Goal: Transaction & Acquisition: Purchase product/service

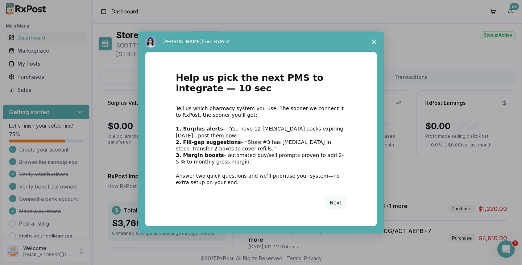
click at [378, 40] on span "Close survey" at bounding box center [374, 42] width 20 height 20
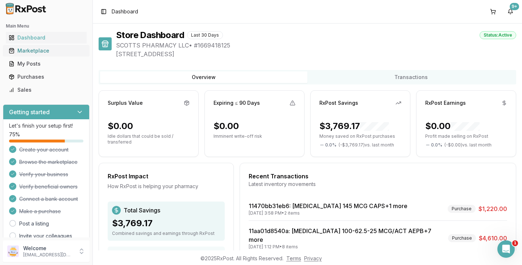
click at [38, 51] on div "Marketplace" at bounding box center [46, 50] width 75 height 7
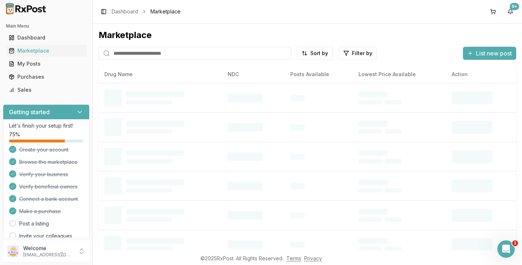
click at [168, 54] on input "search" at bounding box center [195, 53] width 193 height 13
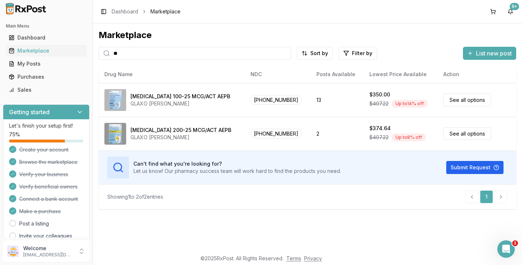
type input "*"
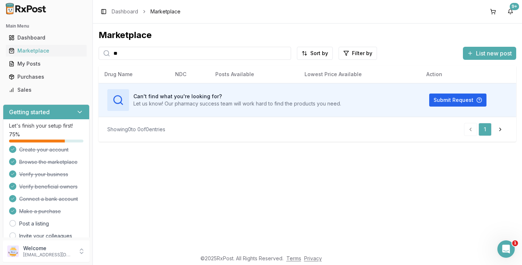
type input "*"
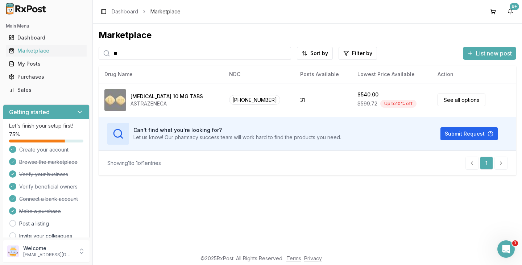
type input "*"
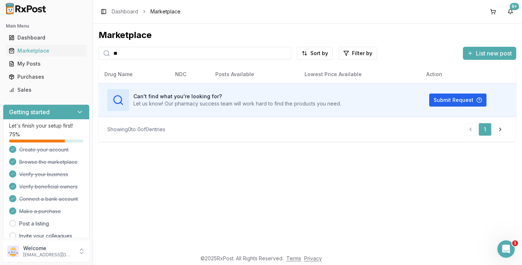
type input "*"
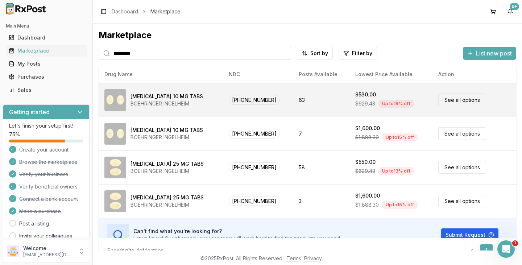
type input "*********"
click at [169, 99] on div "[MEDICAL_DATA] 10 MG TABS" at bounding box center [167, 96] width 73 height 7
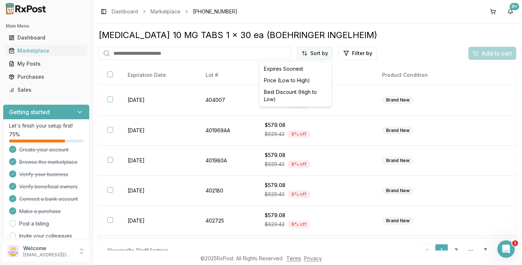
click at [324, 57] on html "Main Menu Dashboard Marketplace My Posts Purchases Sales Getting started Let's …" at bounding box center [261, 132] width 522 height 265
click at [289, 93] on div "Best Discount (High to Low)" at bounding box center [295, 95] width 69 height 19
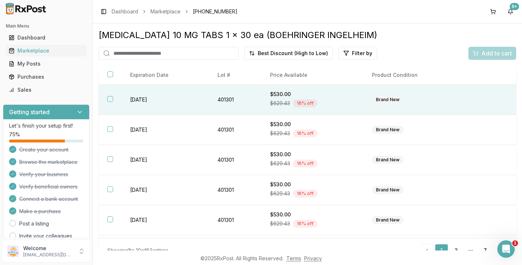
click at [111, 100] on button "button" at bounding box center [110, 99] width 6 height 6
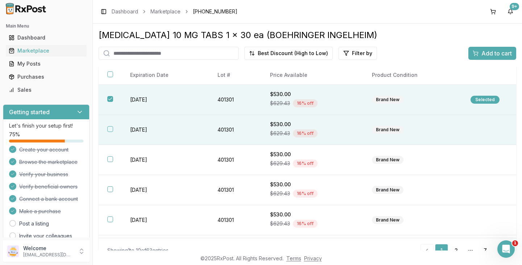
click at [110, 130] on button "button" at bounding box center [110, 129] width 6 height 6
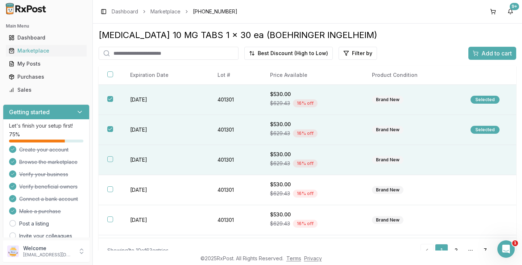
click at [110, 159] on button "button" at bounding box center [110, 159] width 6 height 6
click at [500, 55] on span "Add to cart" at bounding box center [497, 53] width 30 height 9
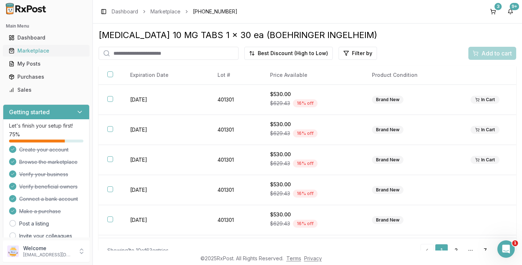
click at [29, 49] on div "Marketplace" at bounding box center [46, 50] width 75 height 7
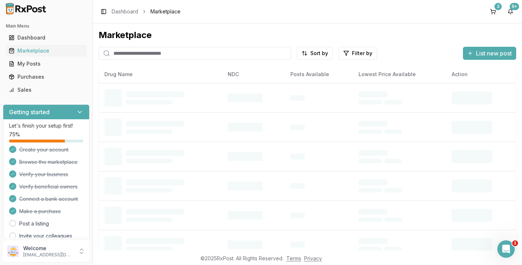
drag, startPoint x: 127, startPoint y: 53, endPoint x: 125, endPoint y: 59, distance: 6.8
click at [127, 53] on input "search" at bounding box center [195, 53] width 193 height 13
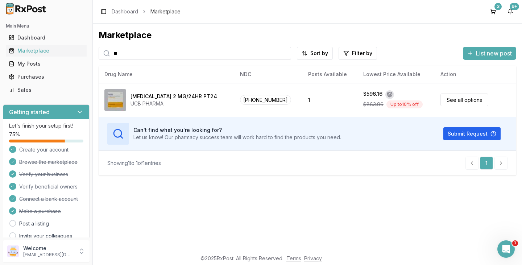
type input "*"
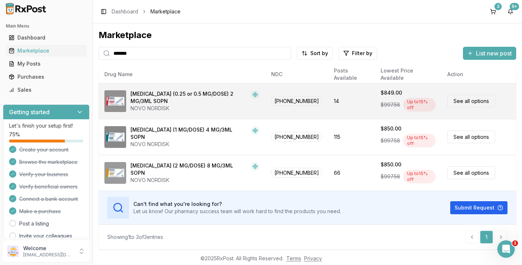
type input "*******"
click at [375, 99] on td "$849.00 $997.58 Up to 15 % off" at bounding box center [408, 101] width 67 height 36
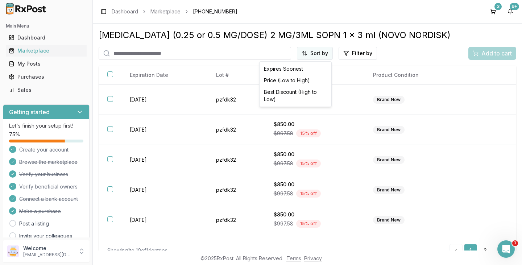
click at [309, 56] on html "Main Menu Dashboard Marketplace My Posts Purchases Sales Getting started Let's …" at bounding box center [261, 132] width 522 height 265
click at [307, 94] on div "Best Discount (High to Low)" at bounding box center [295, 95] width 69 height 19
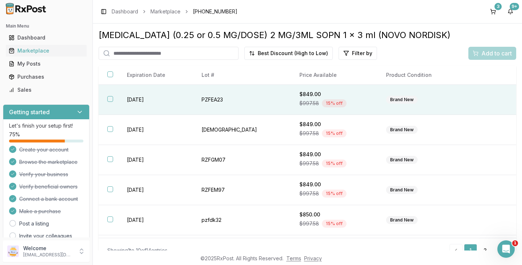
click at [111, 98] on button "button" at bounding box center [110, 99] width 6 height 6
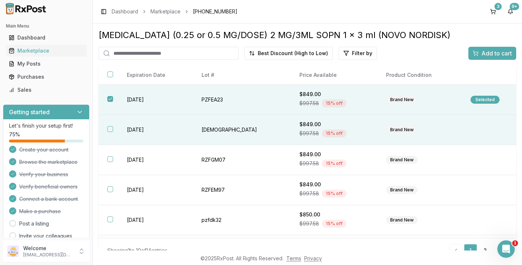
click at [110, 129] on button "button" at bounding box center [110, 129] width 6 height 6
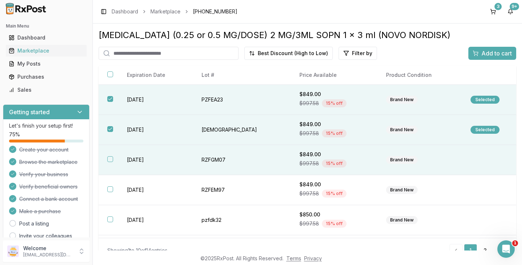
click at [110, 161] on button "button" at bounding box center [110, 159] width 6 height 6
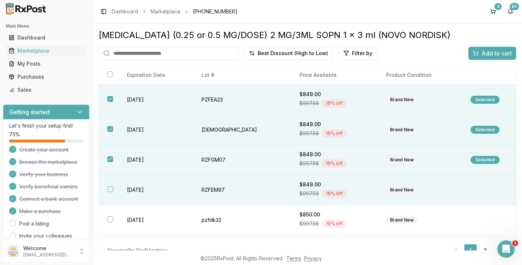
click at [109, 190] on button "button" at bounding box center [110, 189] width 6 height 6
click at [495, 51] on span "Add to cart" at bounding box center [497, 53] width 30 height 9
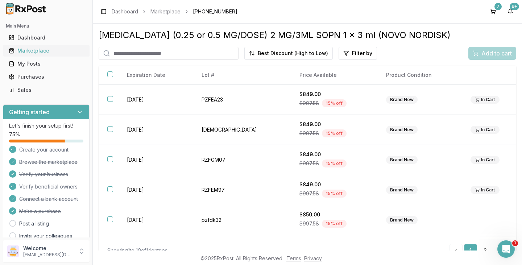
click at [51, 49] on div "Marketplace" at bounding box center [46, 50] width 75 height 7
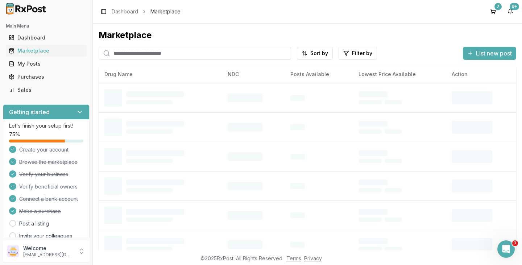
click at [140, 53] on input "search" at bounding box center [195, 53] width 193 height 13
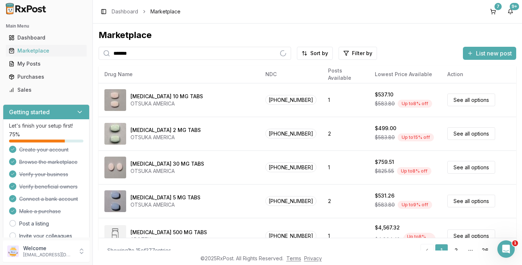
type input "*******"
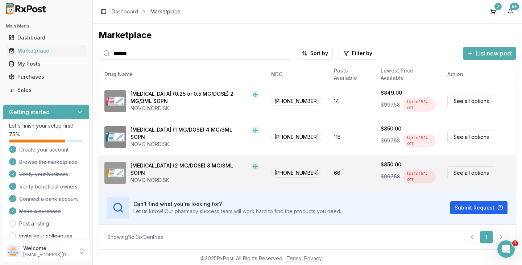
click at [196, 164] on div "[MEDICAL_DATA] (2 MG/DOSE) 8 MG/3ML SOPN" at bounding box center [190, 169] width 118 height 15
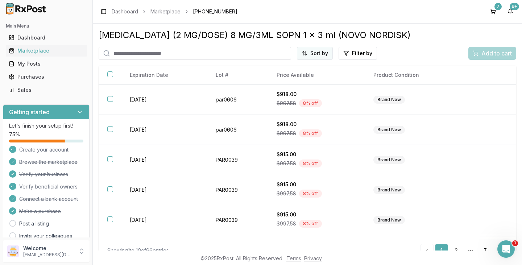
click at [319, 55] on html "Main Menu Dashboard Marketplace My Posts Purchases Sales Getting started Let's …" at bounding box center [261, 132] width 522 height 265
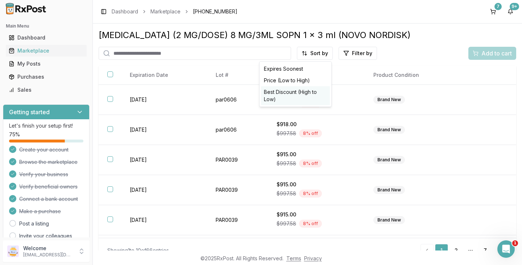
click at [299, 95] on div "Best Discount (High to Low)" at bounding box center [295, 95] width 69 height 19
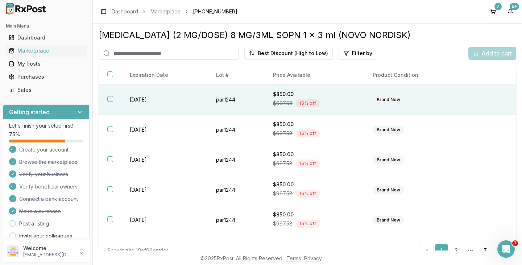
click at [110, 98] on button "button" at bounding box center [110, 99] width 6 height 6
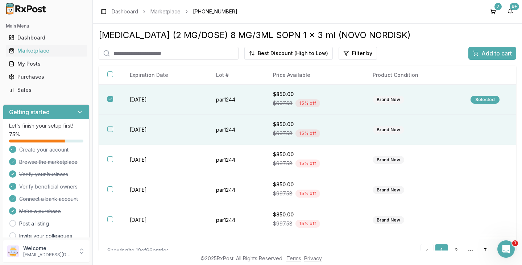
click at [110, 131] on button "button" at bounding box center [110, 129] width 6 height 6
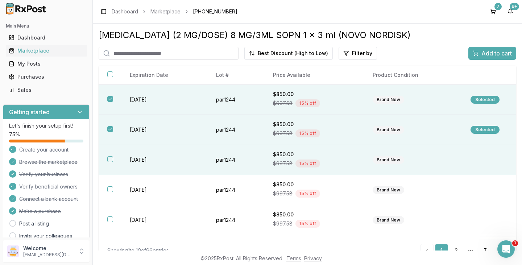
click at [112, 160] on button "button" at bounding box center [110, 159] width 6 height 6
click at [482, 53] on span "Add to cart" at bounding box center [497, 53] width 30 height 9
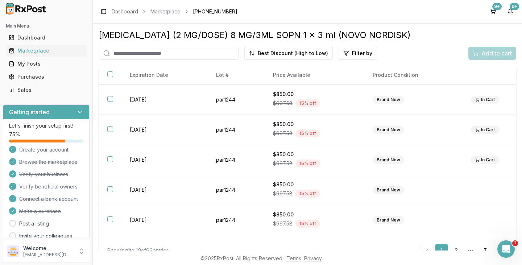
click at [124, 51] on input "search" at bounding box center [169, 53] width 140 height 13
type input "*******"
click at [42, 47] on div "Marketplace" at bounding box center [46, 50] width 75 height 7
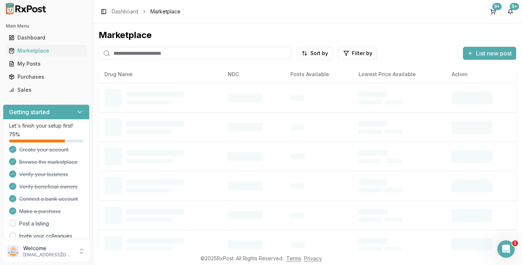
click at [150, 54] on input "search" at bounding box center [195, 53] width 193 height 13
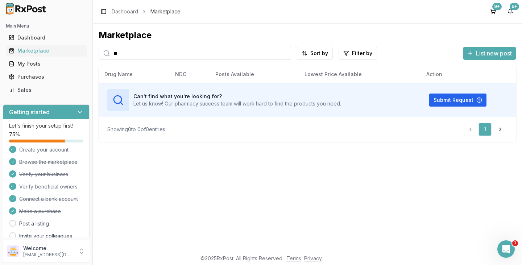
type input "*"
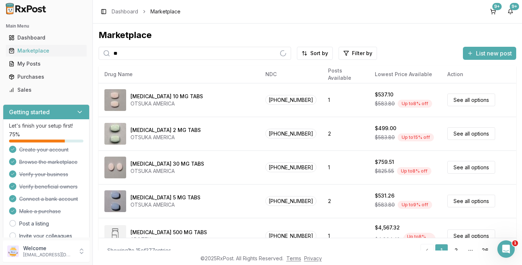
type input "*"
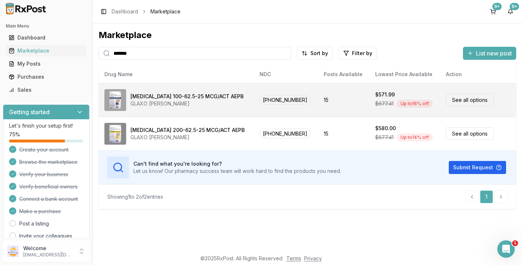
type input "*******"
click at [188, 102] on div "GLAXO [PERSON_NAME]" at bounding box center [187, 103] width 113 height 7
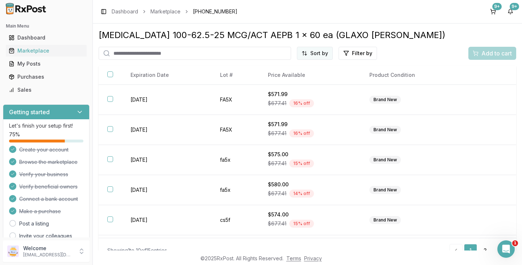
click at [317, 54] on html "Main Menu Dashboard Marketplace My Posts Purchases Sales Getting started Let's …" at bounding box center [261, 132] width 522 height 265
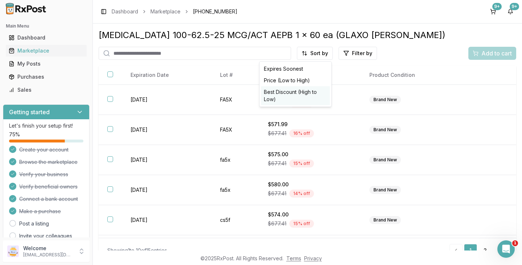
click at [307, 92] on div "Best Discount (High to Low)" at bounding box center [295, 95] width 69 height 19
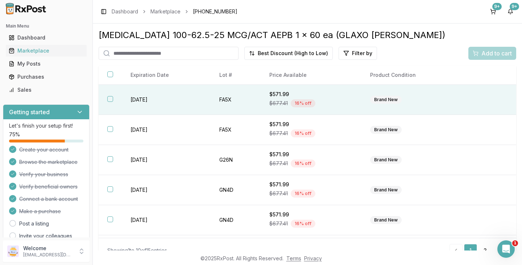
click at [111, 98] on button "button" at bounding box center [110, 99] width 6 height 6
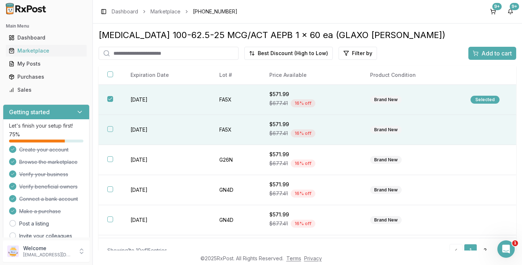
click at [111, 129] on button "button" at bounding box center [110, 129] width 6 height 6
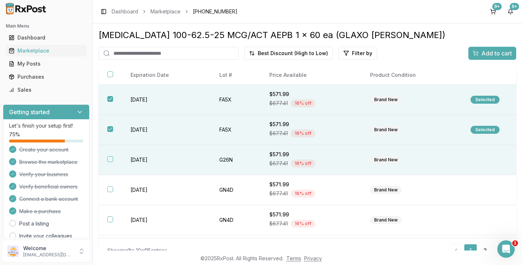
click at [110, 159] on button "button" at bounding box center [110, 159] width 6 height 6
click at [501, 52] on span "Add to cart" at bounding box center [497, 53] width 30 height 9
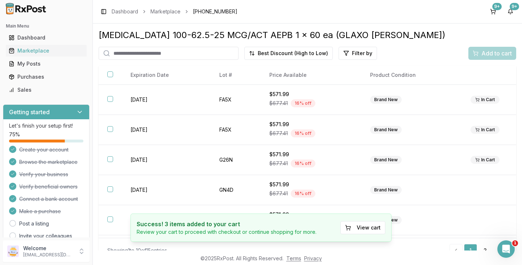
click at [131, 53] on input "search" at bounding box center [169, 53] width 140 height 13
click at [42, 48] on div "Marketplace" at bounding box center [46, 50] width 75 height 7
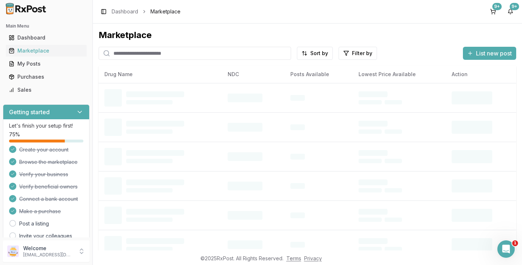
click at [150, 54] on input "search" at bounding box center [195, 53] width 193 height 13
type input "*"
type input "*******"
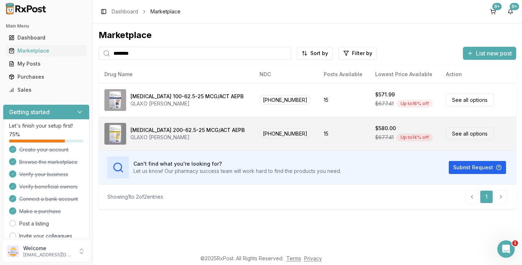
click at [141, 136] on div "GLAXO [PERSON_NAME]" at bounding box center [188, 137] width 114 height 7
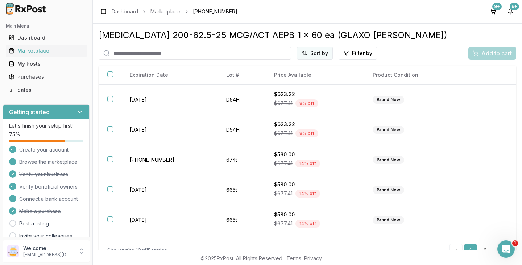
click at [317, 55] on html "Main Menu Dashboard Marketplace My Posts Purchases Sales Getting started Let's …" at bounding box center [261, 132] width 522 height 265
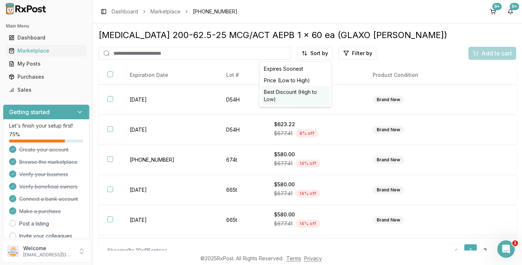
click at [300, 98] on div "Best Discount (High to Low)" at bounding box center [295, 95] width 69 height 19
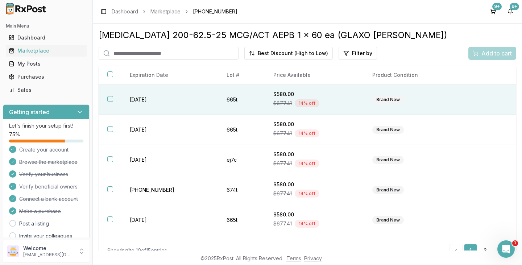
click at [111, 98] on button "button" at bounding box center [110, 99] width 6 height 6
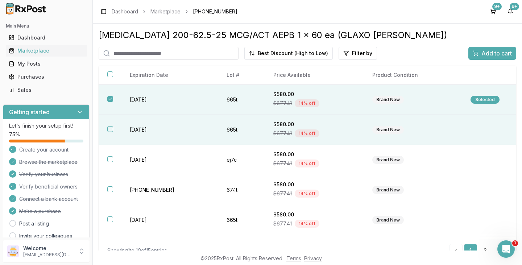
click at [111, 127] on button "button" at bounding box center [110, 129] width 6 height 6
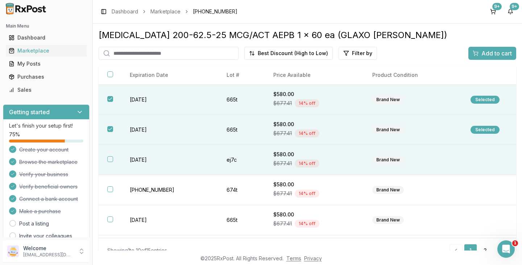
click at [111, 160] on button "button" at bounding box center [110, 159] width 6 height 6
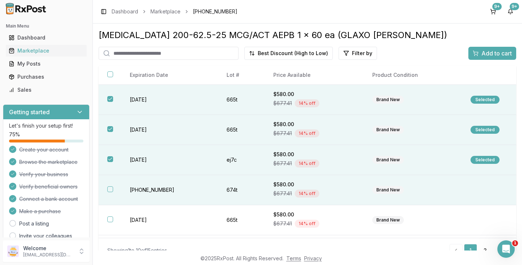
click at [110, 189] on button "button" at bounding box center [110, 189] width 6 height 6
click at [502, 52] on span "Add to cart" at bounding box center [497, 53] width 30 height 9
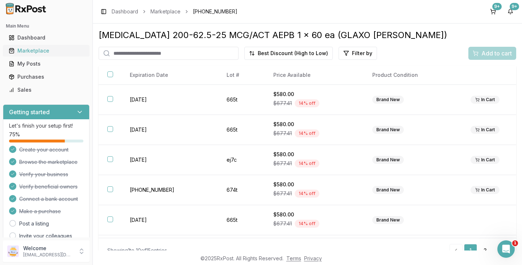
click at [33, 52] on div "Marketplace" at bounding box center [46, 50] width 75 height 7
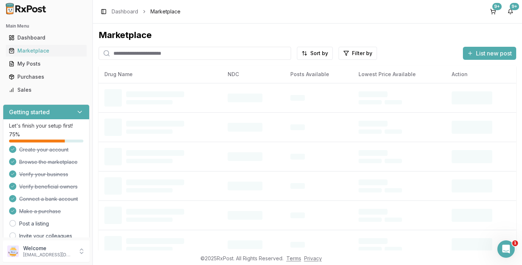
click at [151, 52] on input "search" at bounding box center [195, 53] width 193 height 13
type input "*******"
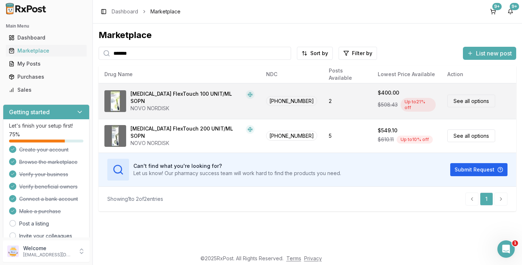
click at [170, 98] on div "[MEDICAL_DATA] FlexTouch 100 UNIT/ML SOPN" at bounding box center [187, 97] width 112 height 15
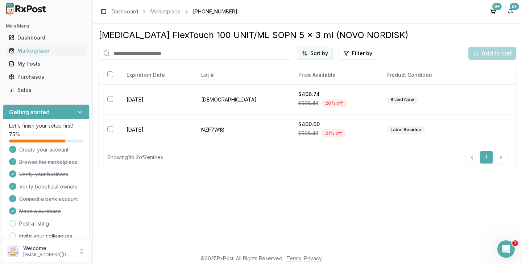
click at [317, 55] on html "Main Menu Dashboard Marketplace My Posts Purchases Sales Getting started Let's …" at bounding box center [261, 132] width 522 height 265
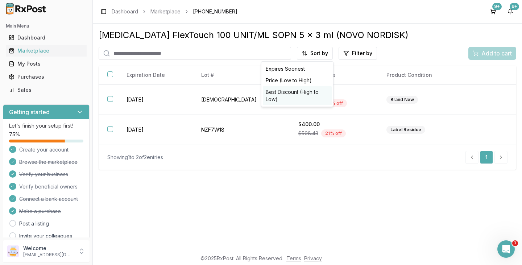
click at [299, 96] on div "Best Discount (High to Low)" at bounding box center [297, 95] width 69 height 19
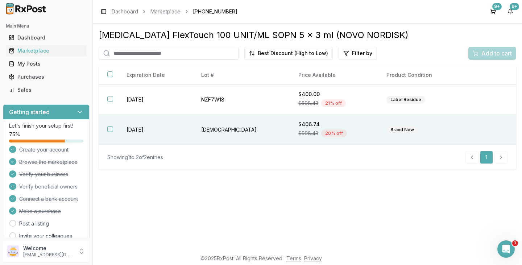
click at [107, 129] on button "button" at bounding box center [110, 129] width 6 height 6
click at [492, 53] on span "Add to cart" at bounding box center [497, 53] width 30 height 9
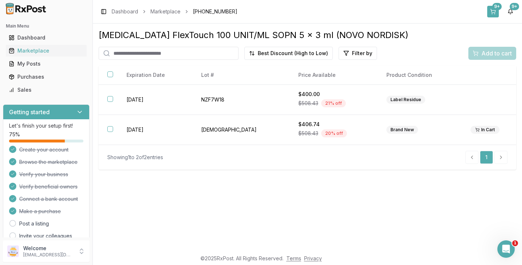
click at [493, 11] on button "9+" at bounding box center [494, 12] width 12 height 12
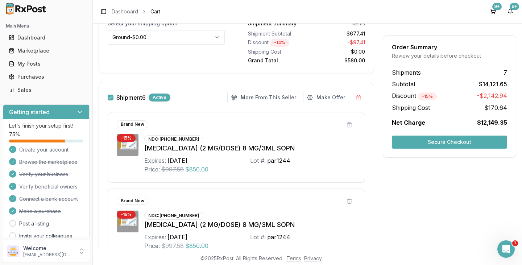
scroll to position [1577, 0]
click at [260, 102] on button "More From This Seller" at bounding box center [263, 98] width 73 height 12
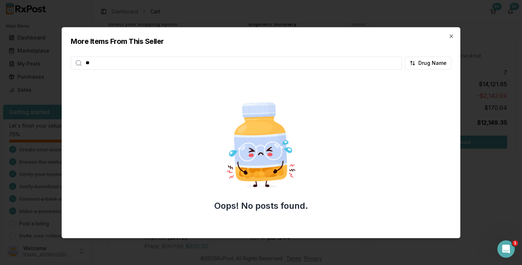
type input "*"
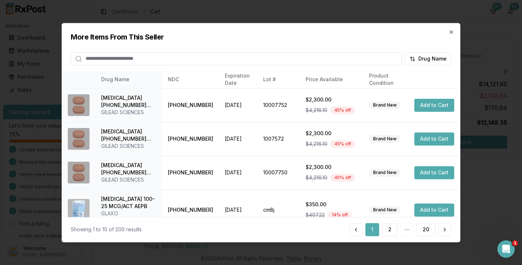
click at [451, 36] on h2 "More Items From This Seller" at bounding box center [261, 37] width 381 height 10
click at [452, 33] on icon "button" at bounding box center [452, 32] width 6 height 6
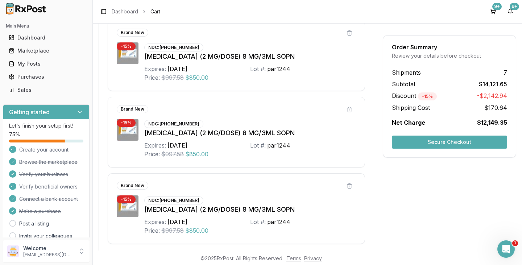
scroll to position [1705, 0]
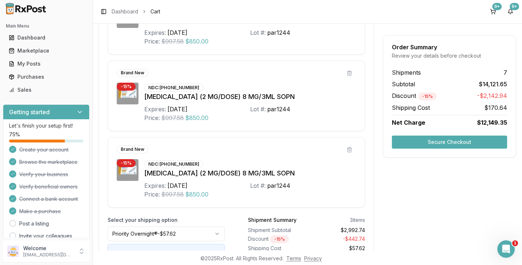
drag, startPoint x: 340, startPoint y: 139, endPoint x: 328, endPoint y: 148, distance: 14.0
click at [328, 148] on div "Brand New" at bounding box center [231, 149] width 228 height 8
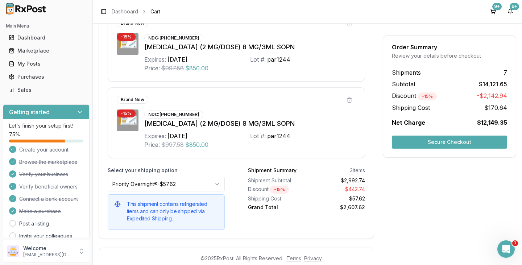
scroll to position [1794, 0]
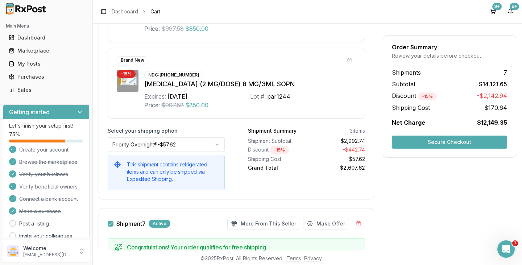
click at [459, 141] on button "Secure Checkout" at bounding box center [449, 142] width 115 height 13
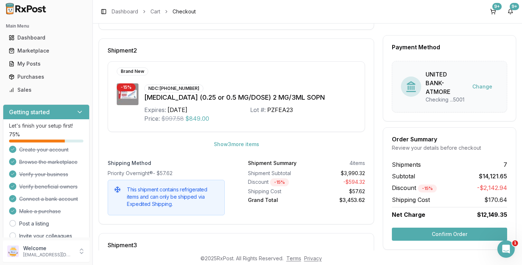
scroll to position [254, 0]
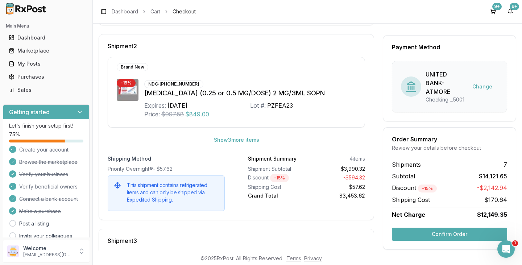
click at [409, 234] on button "Confirm Order" at bounding box center [449, 234] width 115 height 13
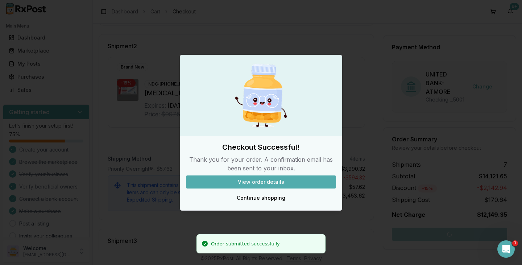
click at [241, 183] on button "View order details" at bounding box center [261, 182] width 150 height 13
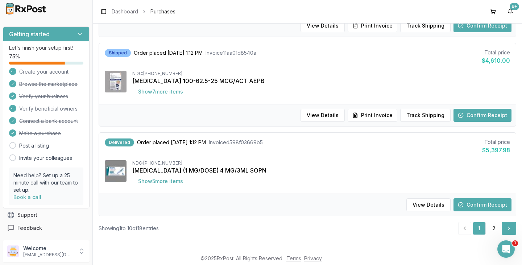
scroll to position [769, 0]
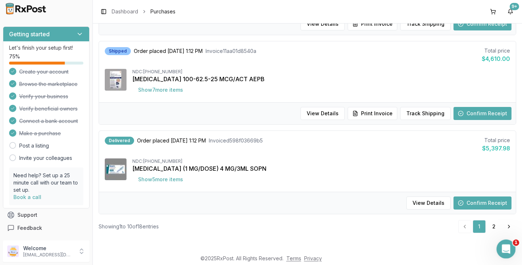
click at [506, 249] on icon "Open Intercom Messenger" at bounding box center [506, 248] width 12 height 12
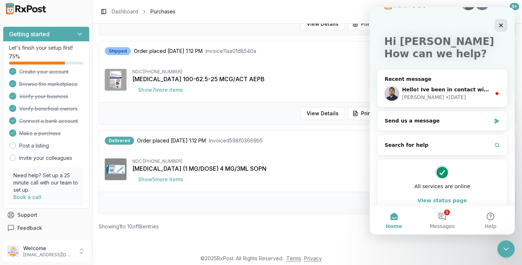
scroll to position [35, 0]
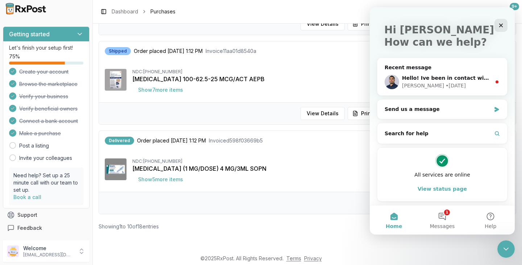
click at [505, 27] on div "Close" at bounding box center [501, 25] width 13 height 13
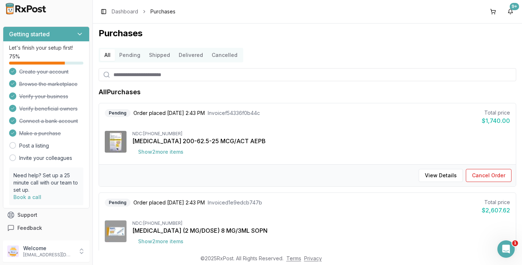
scroll to position [0, 0]
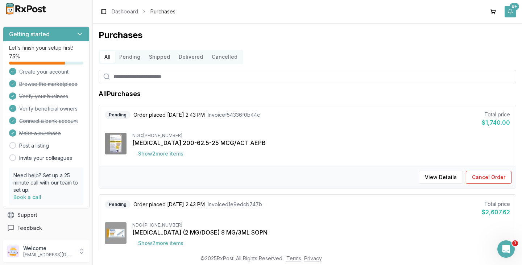
click at [514, 5] on div "9+" at bounding box center [514, 6] width 9 height 7
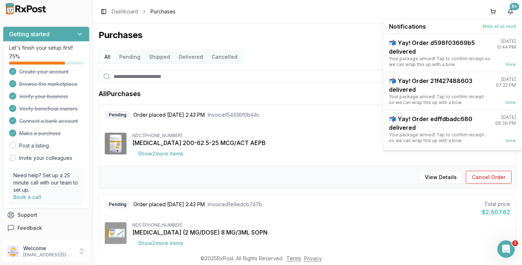
click at [328, 25] on div "Purchases All Pending Shipped Delivered Cancelled All Purchases Pending Order p…" at bounding box center [308, 137] width 430 height 227
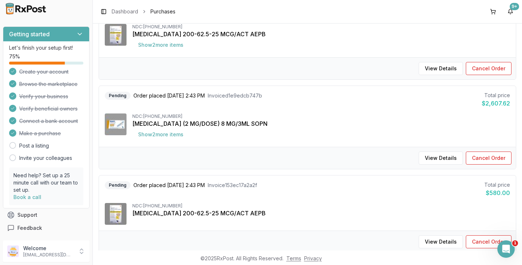
scroll to position [218, 0]
